Goal: Register for event/course

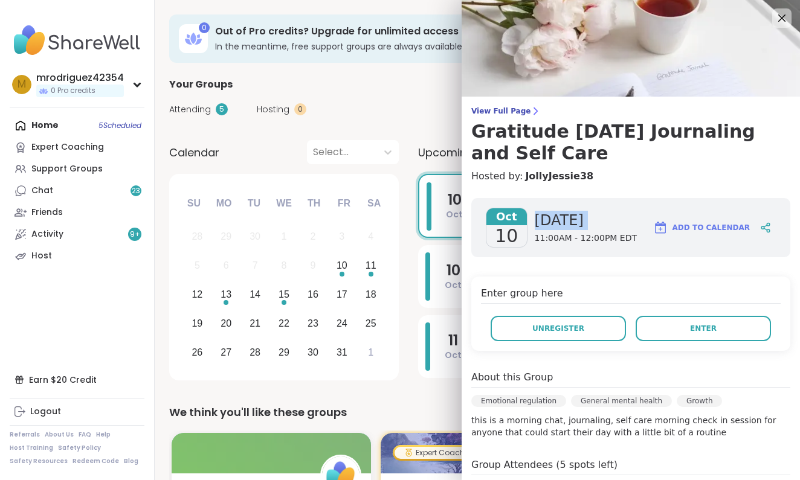
drag, startPoint x: 0, startPoint y: 0, endPoint x: 607, endPoint y: 210, distance: 641.9
click at [607, 210] on div "[DATE] 11:00AM - 12:00PM EDT" at bounding box center [586, 228] width 102 height 40
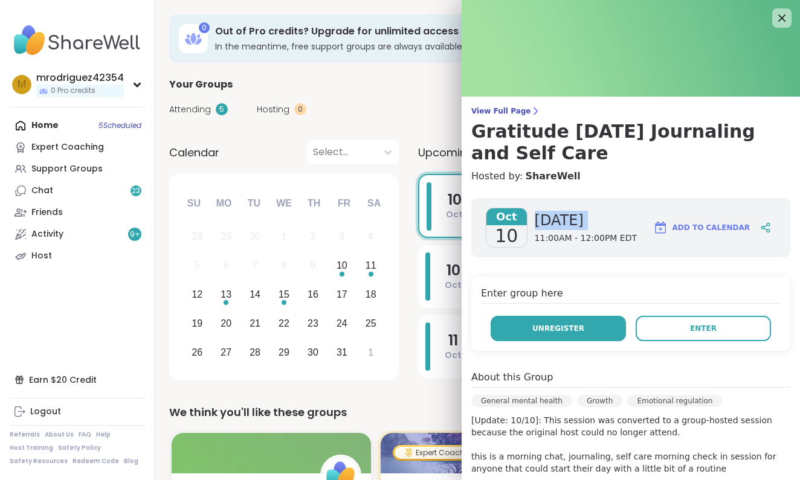
click at [565, 323] on span "Unregister" at bounding box center [558, 328] width 52 height 11
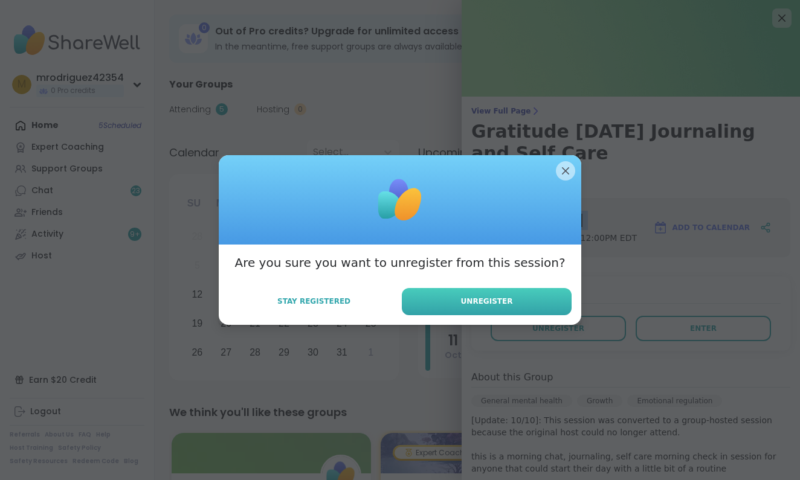
click at [544, 297] on button "Unregister" at bounding box center [487, 301] width 170 height 27
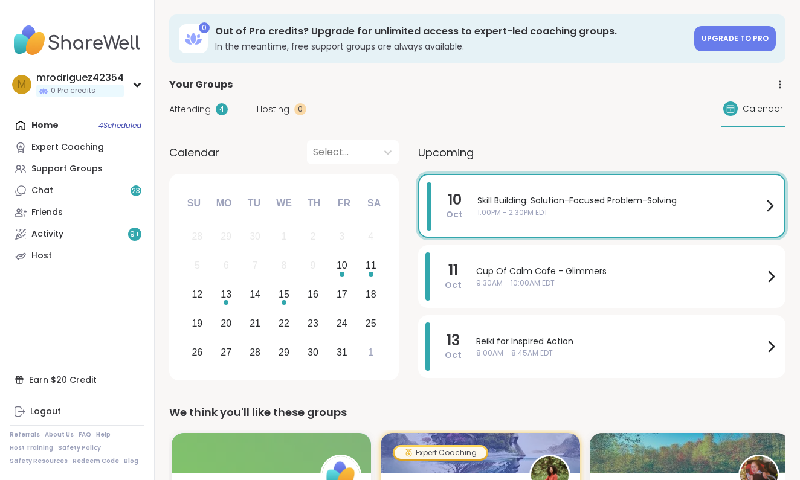
click at [771, 201] on icon at bounding box center [769, 206] width 14 height 14
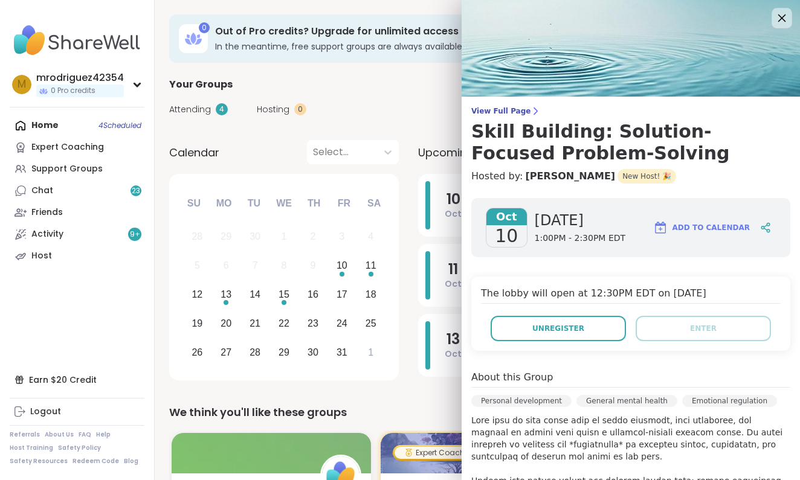
click at [779, 15] on icon at bounding box center [782, 18] width 8 height 8
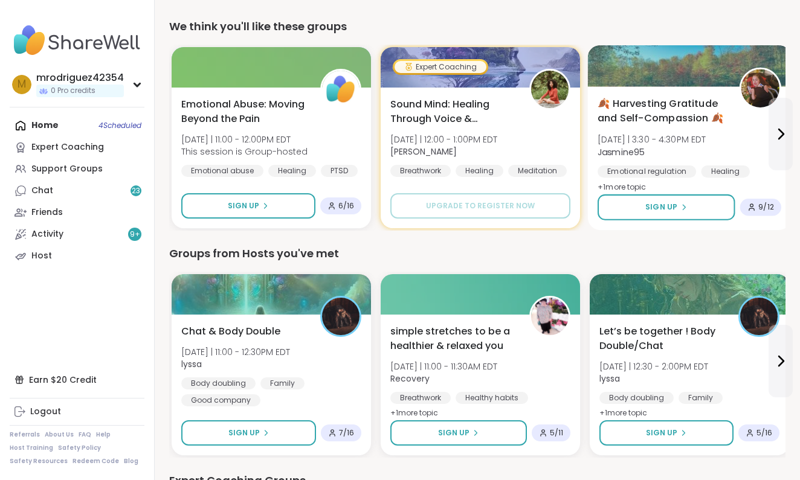
scroll to position [443, 0]
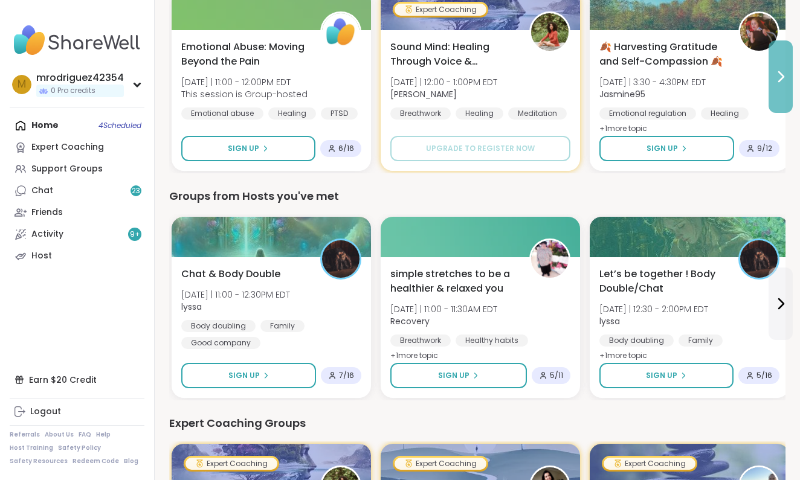
click at [779, 79] on icon at bounding box center [780, 76] width 14 height 14
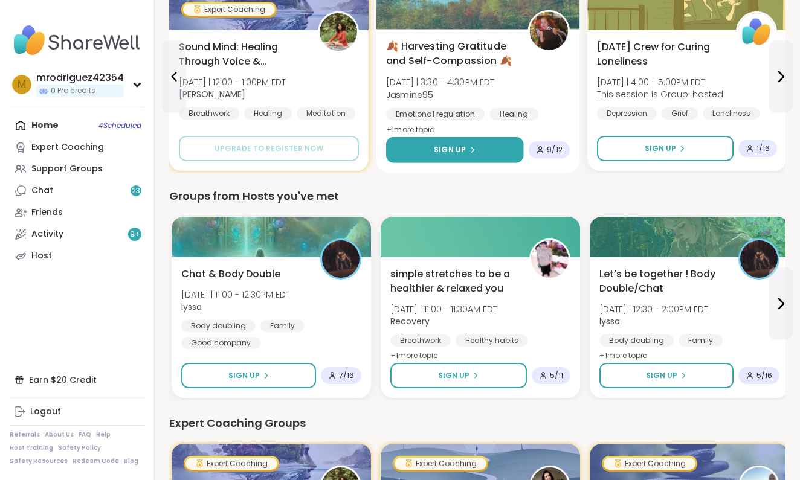
click at [457, 144] on button "Sign Up" at bounding box center [454, 150] width 137 height 26
click at [460, 11] on div at bounding box center [478, 8] width 204 height 41
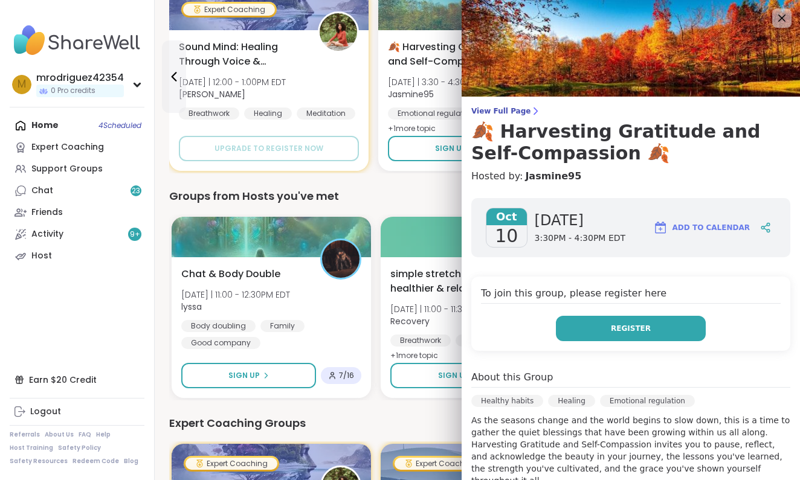
click at [605, 329] on button "Register" at bounding box center [631, 328] width 150 height 25
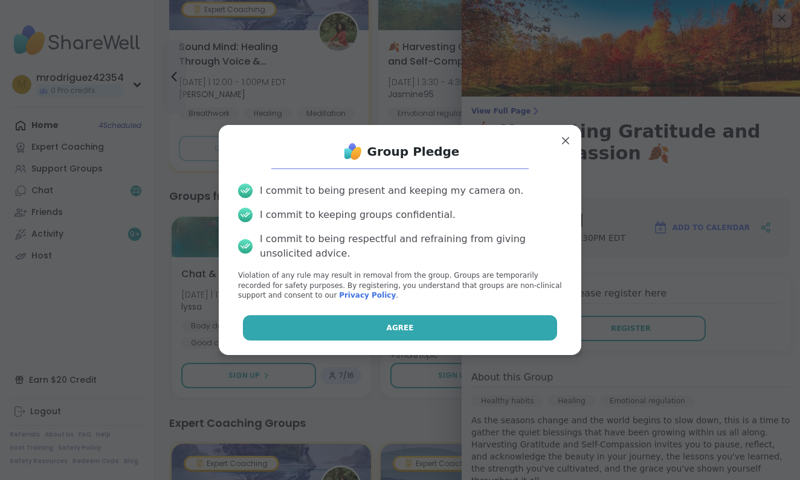
click at [405, 329] on span "Agree" at bounding box center [400, 328] width 27 height 11
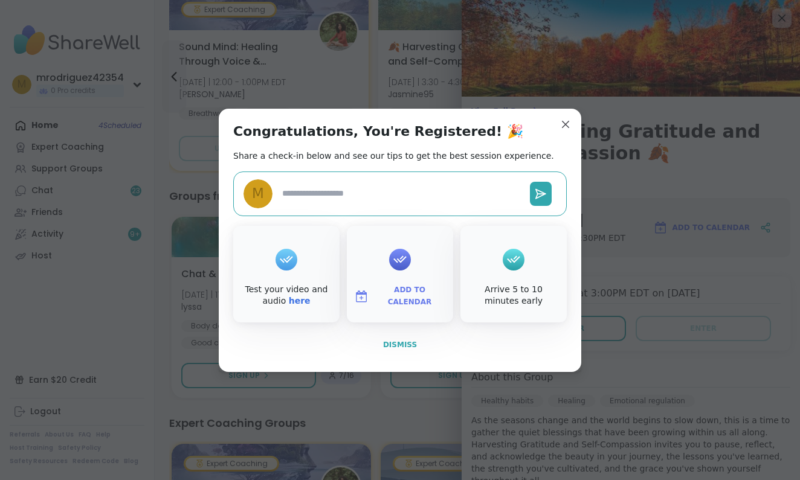
type textarea "*"
click at [401, 341] on span "Dismiss" at bounding box center [400, 345] width 34 height 8
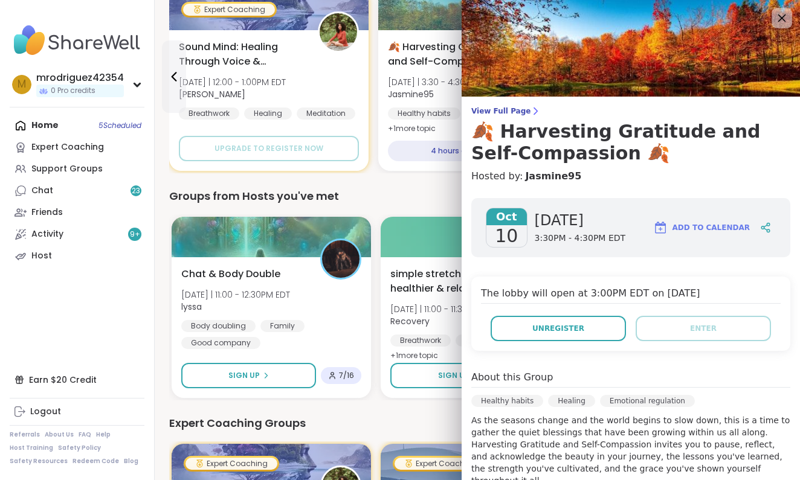
click at [784, 20] on icon at bounding box center [782, 18] width 8 height 8
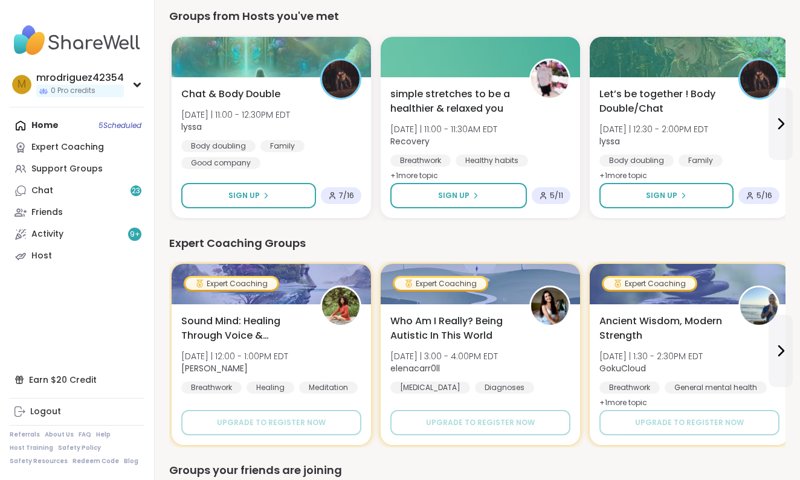
scroll to position [627, 0]
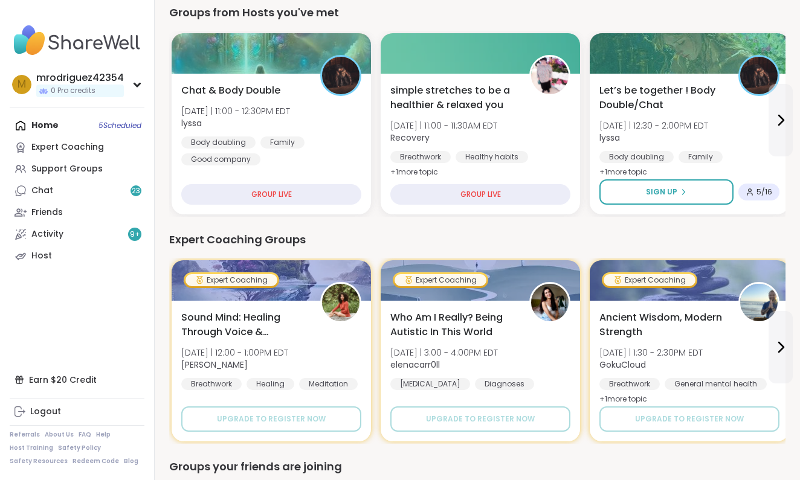
click at [130, 121] on div "Home 5 Scheduled Expert Coaching Support Groups Chat 23 Friends Activity 9 + Ho…" at bounding box center [77, 191] width 135 height 152
click at [114, 126] on div "Home 5 Scheduled Expert Coaching Support Groups Chat 23 Friends Activity 9 + Ho…" at bounding box center [77, 191] width 135 height 152
click at [48, 124] on div "Home 5 Scheduled Expert Coaching Support Groups Chat 23 Friends Activity 9 + Ho…" at bounding box center [77, 191] width 135 height 152
click at [50, 121] on div "Home 5 Scheduled Expert Coaching Support Groups Chat 23 Friends Activity 9 + Ho…" at bounding box center [77, 191] width 135 height 152
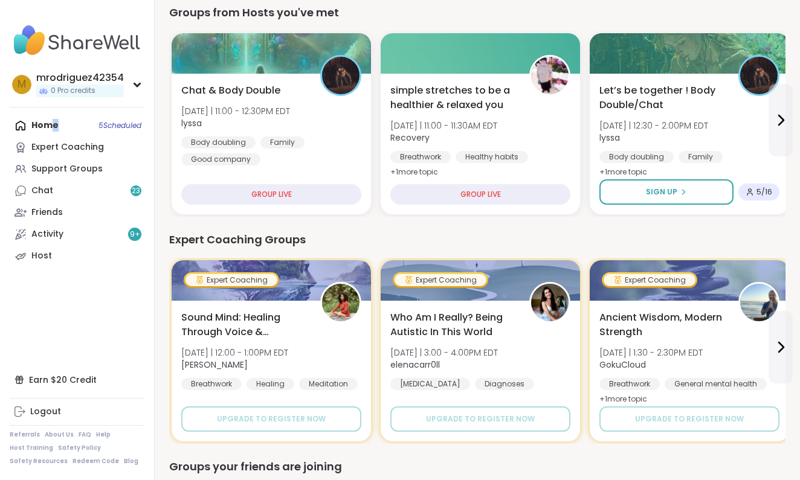
drag, startPoint x: 50, startPoint y: 120, endPoint x: 59, endPoint y: 120, distance: 9.7
click at [59, 120] on div "Home 5 Scheduled Expert Coaching Support Groups Chat 23 Friends Activity 9 + Ho…" at bounding box center [77, 191] width 135 height 152
click at [106, 121] on div "Home 5 Scheduled Expert Coaching Support Groups Chat 23 Friends Activity 9 + Ho…" at bounding box center [77, 191] width 135 height 152
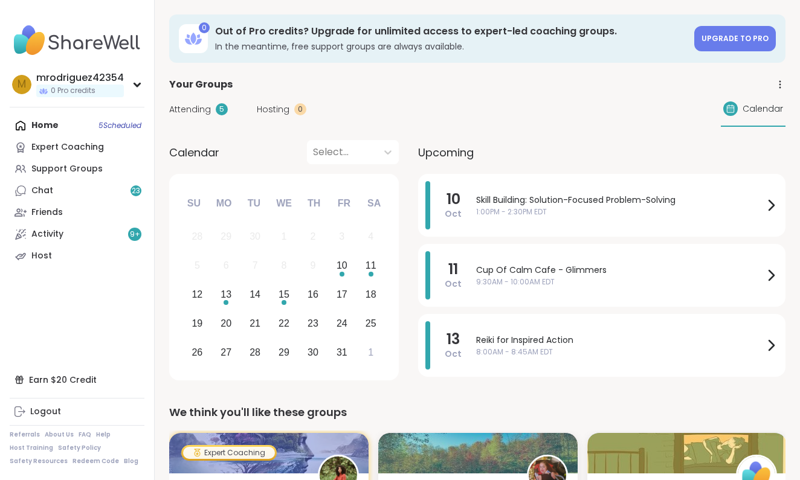
scroll to position [0, 0]
